Goal: Check status

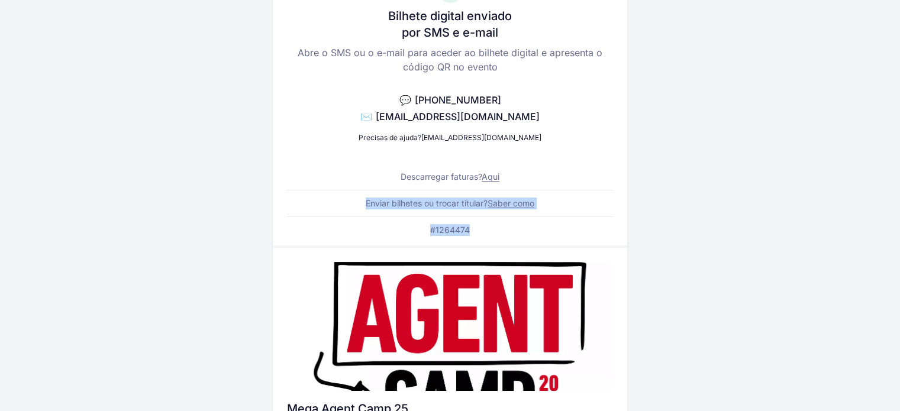
scroll to position [98, 0]
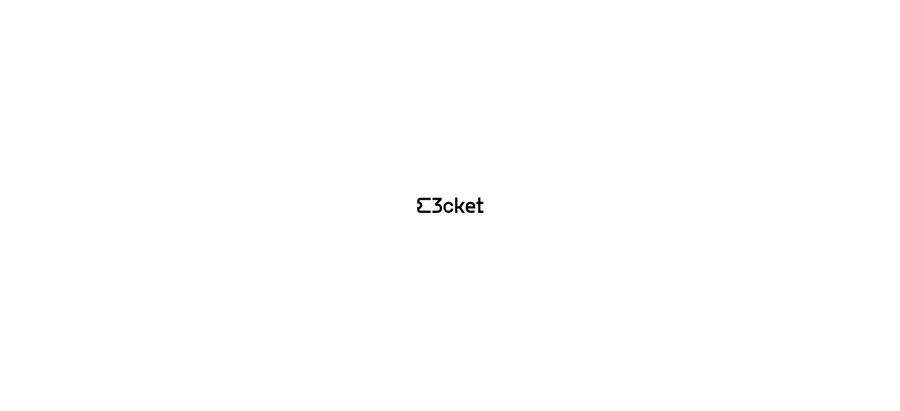
scroll to position [98, 0]
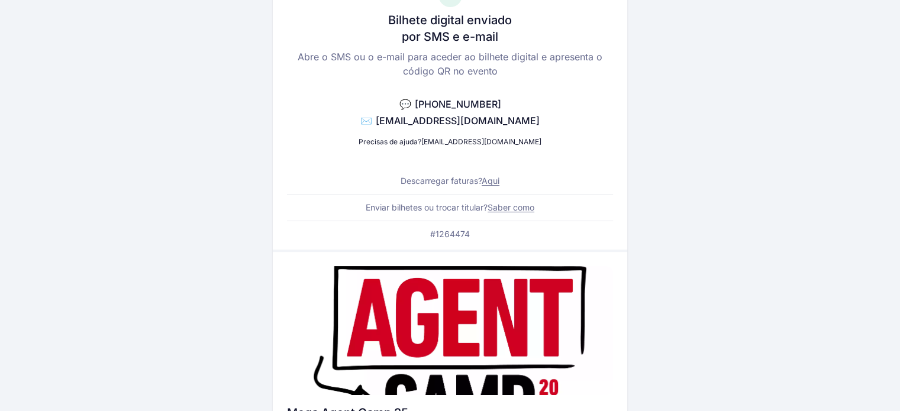
click at [743, 148] on div "Bilhete digital enviado por SMS e e-mail Abre o SMS ou o e-mail para aceder ao …" at bounding box center [450, 352] width 682 height 822
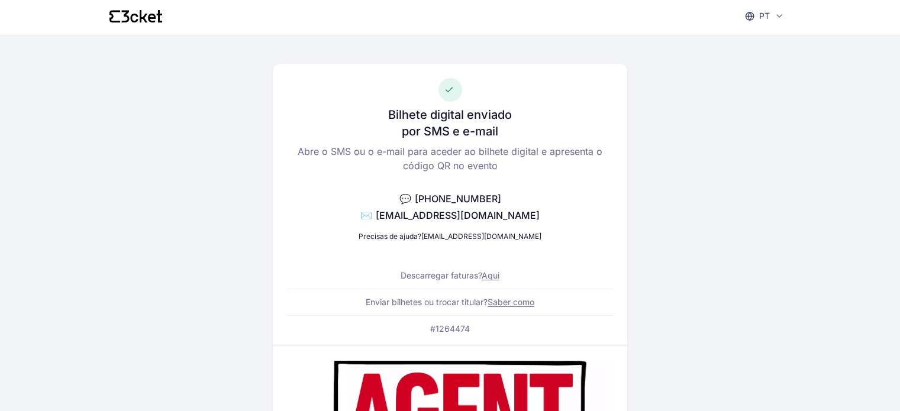
scroll to position [0, 0]
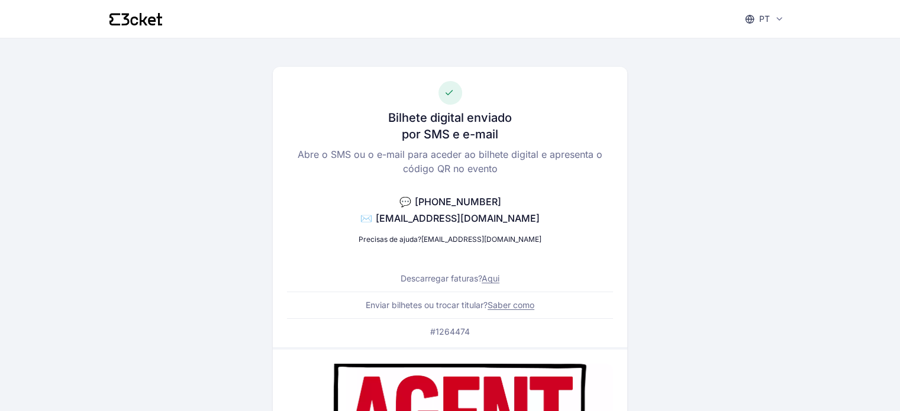
click at [489, 281] on link "Aqui" at bounding box center [491, 278] width 18 height 10
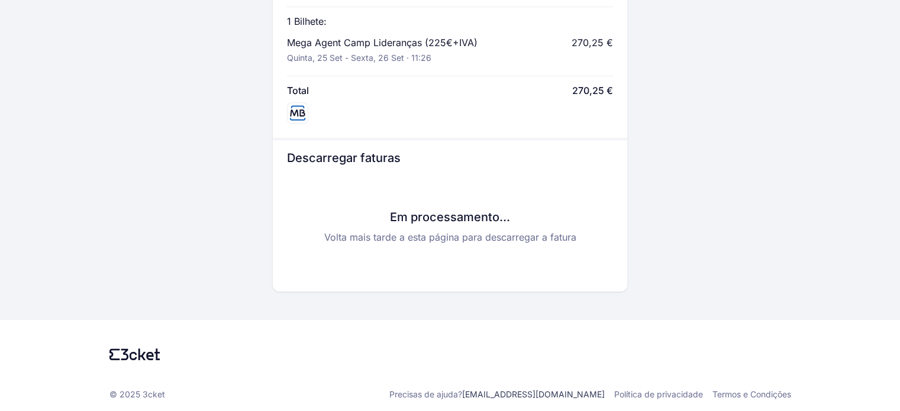
scroll to position [571, 0]
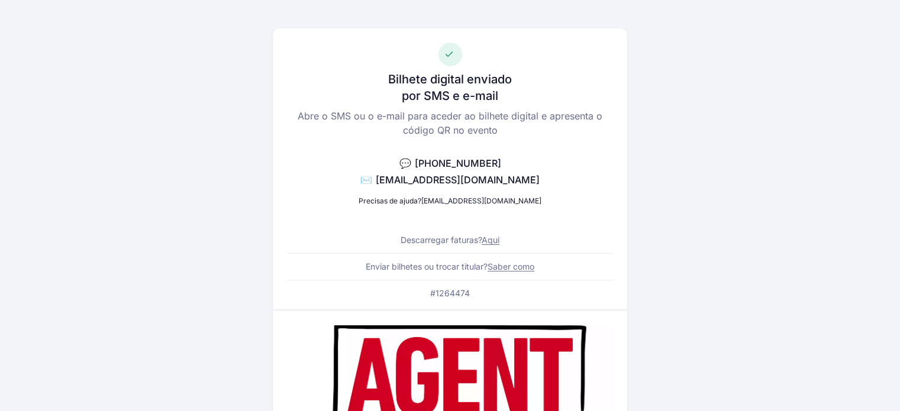
scroll to position [0, 0]
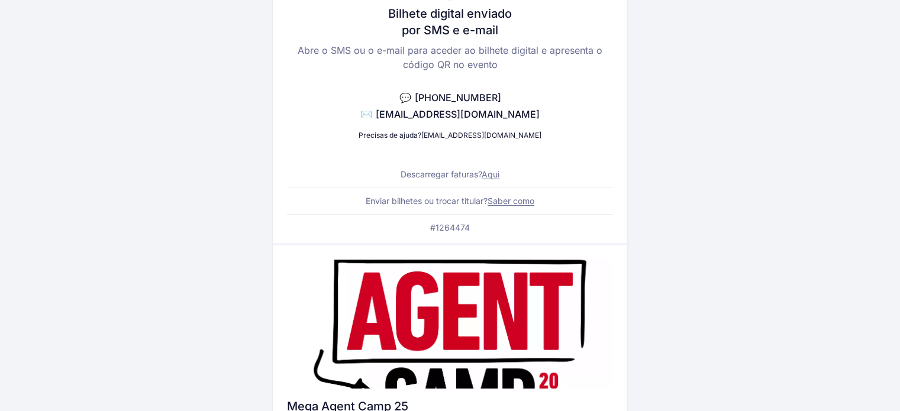
scroll to position [118, 0]
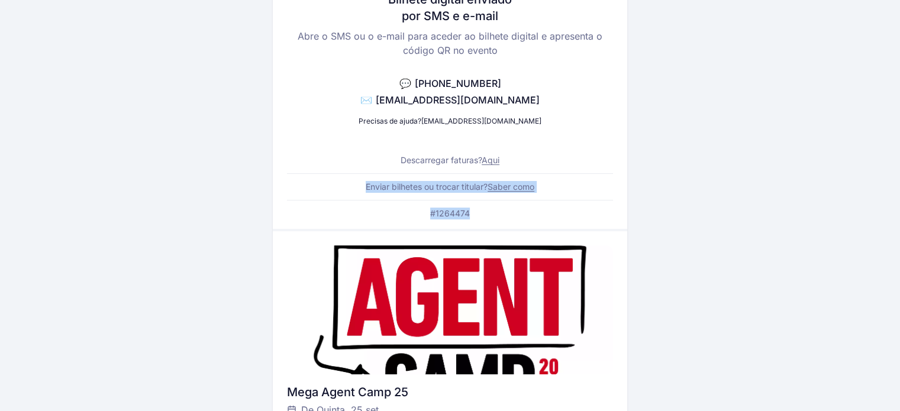
drag, startPoint x: 493, startPoint y: 217, endPoint x: 476, endPoint y: 212, distance: 18.4
click at [476, 212] on div "Bilhete digital enviado por SMS e e-mail Abre o SMS ou o e-mail para aceder ao …" at bounding box center [450, 89] width 354 height 280
copy div "Enviar bilhetes ou trocar titular? Saber como #1264474"
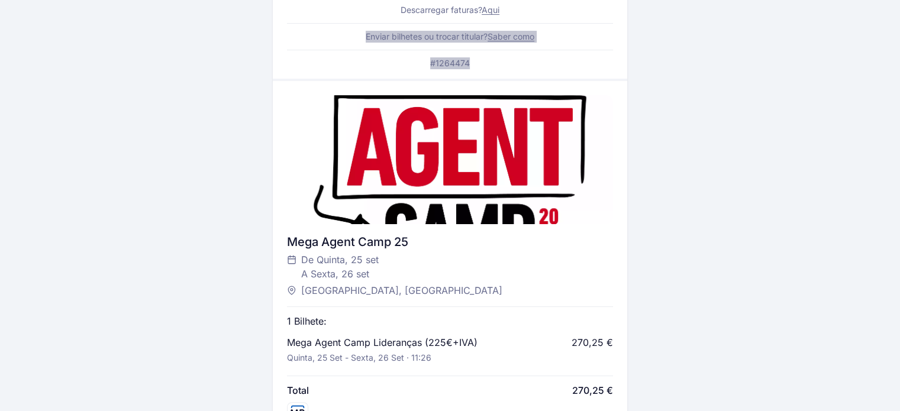
scroll to position [157, 0]
